Goal: Entertainment & Leisure: Consume media (video, audio)

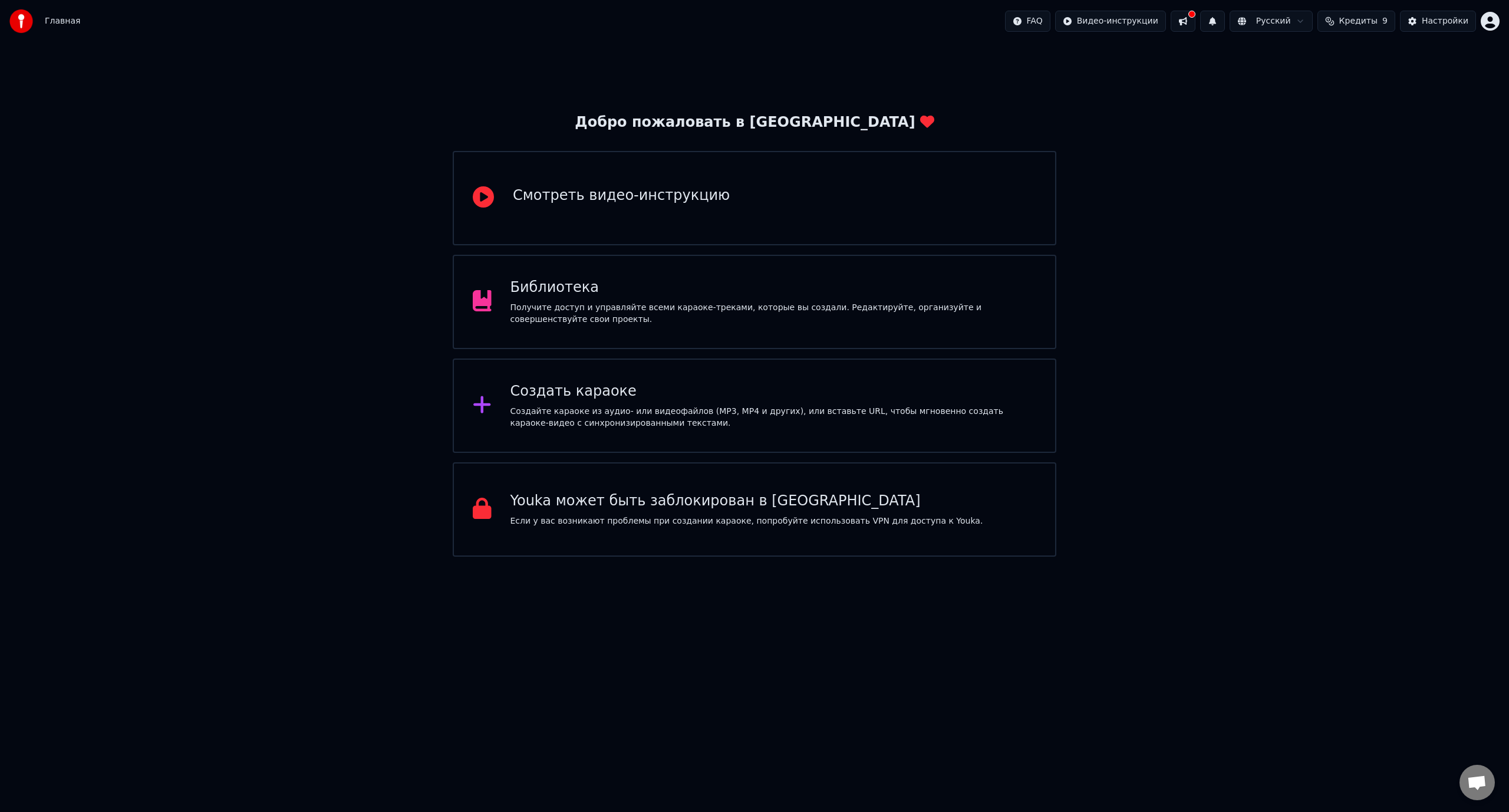
click at [623, 316] on div "Получите доступ и управляйте всеми караоке-треками, которые вы создали. Редакти…" at bounding box center [774, 314] width 527 height 24
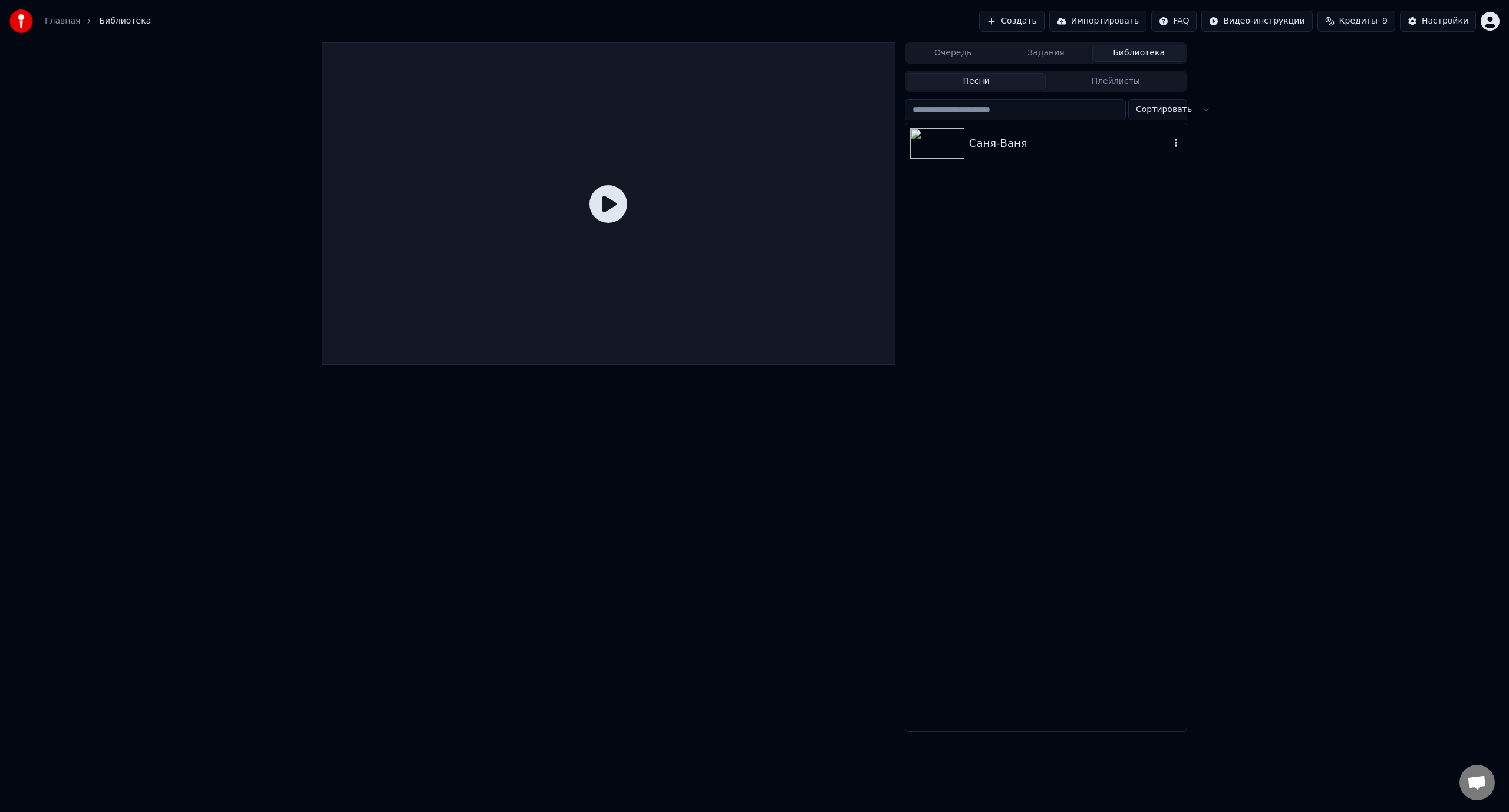
click at [969, 154] on div at bounding box center [940, 143] width 59 height 30
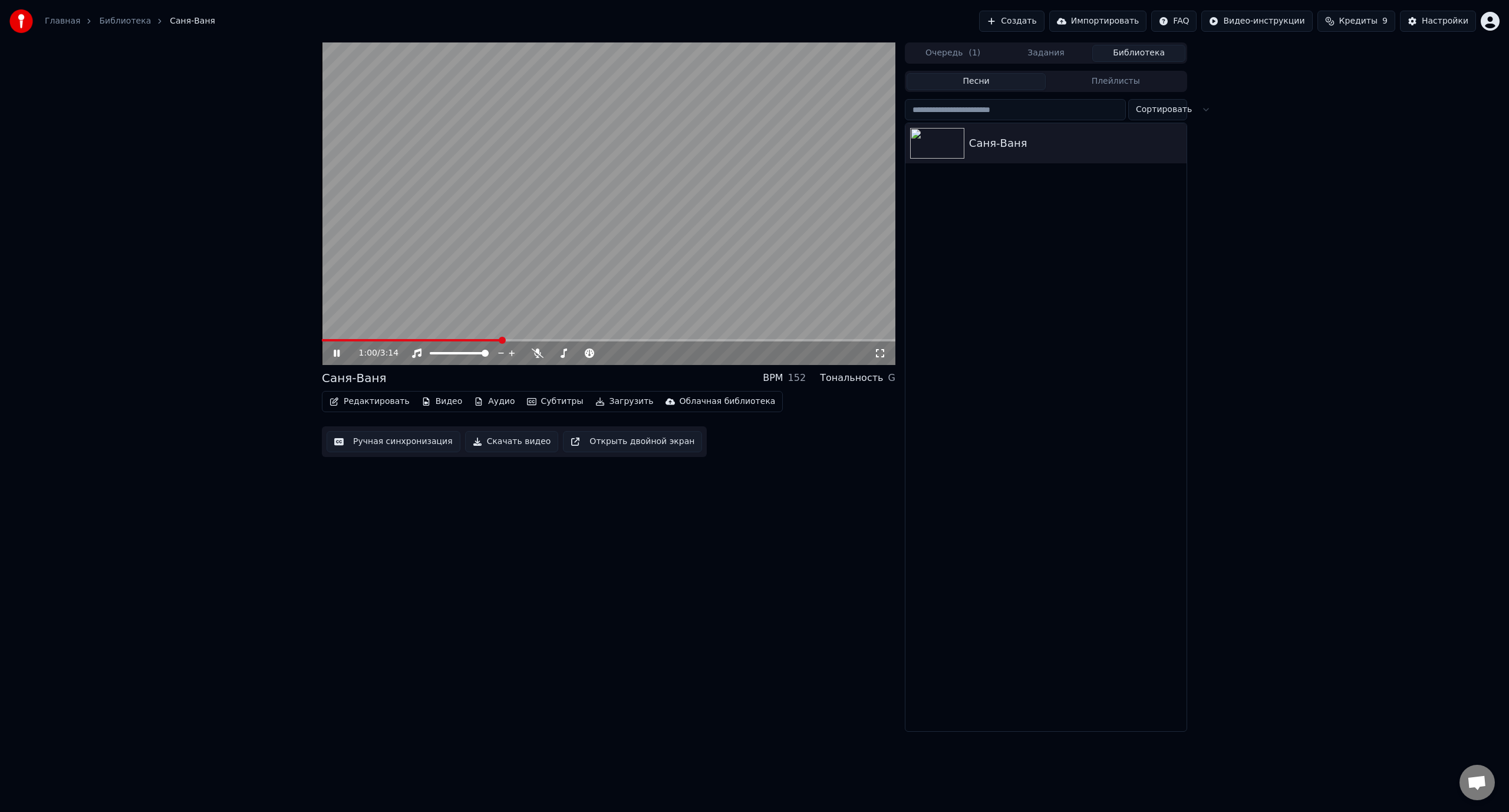
click at [743, 281] on video at bounding box center [609, 203] width 574 height 322
click at [582, 351] on span at bounding box center [582, 354] width 7 height 7
click at [655, 354] on span at bounding box center [652, 354] width 7 height 7
click at [623, 352] on span at bounding box center [612, 353] width 20 height 3
click at [614, 354] on span at bounding box center [616, 354] width 7 height 7
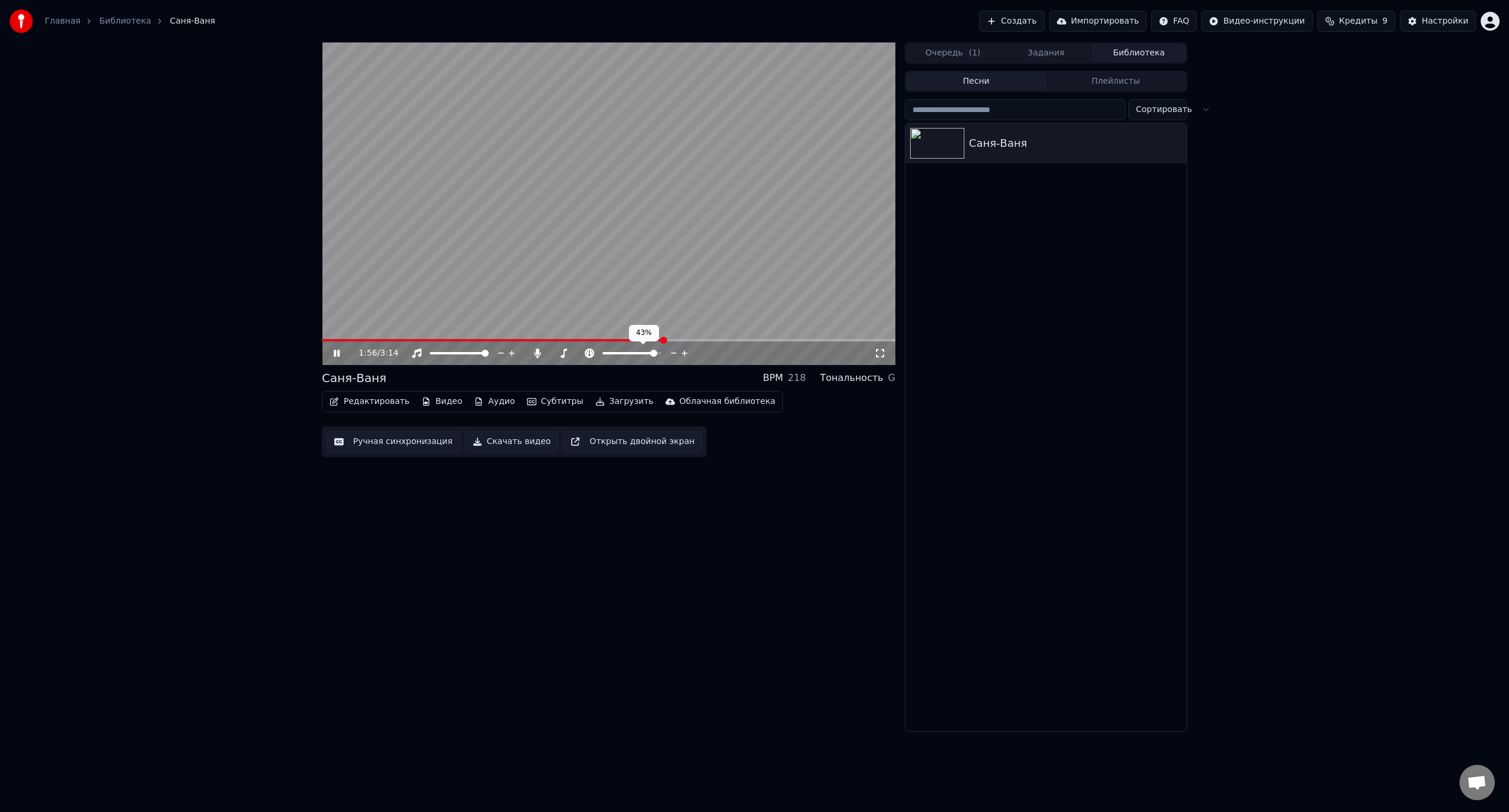
click at [657, 354] on span at bounding box center [654, 354] width 7 height 7
click at [336, 354] on icon at bounding box center [336, 354] width 6 height 7
